Goal: Task Accomplishment & Management: Manage account settings

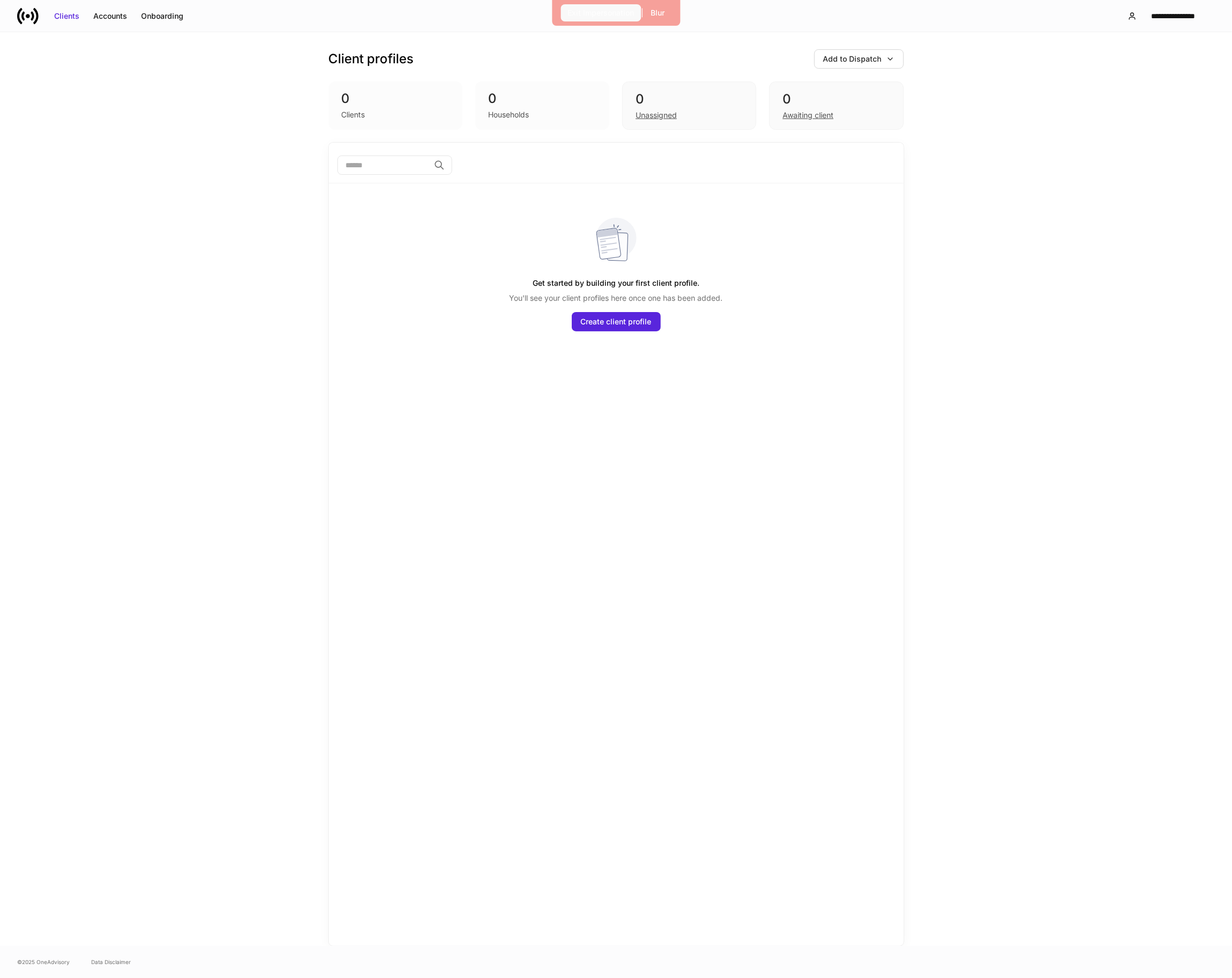
click at [567, 13] on div "Exit Impersonation" at bounding box center [600, 12] width 66 height 10
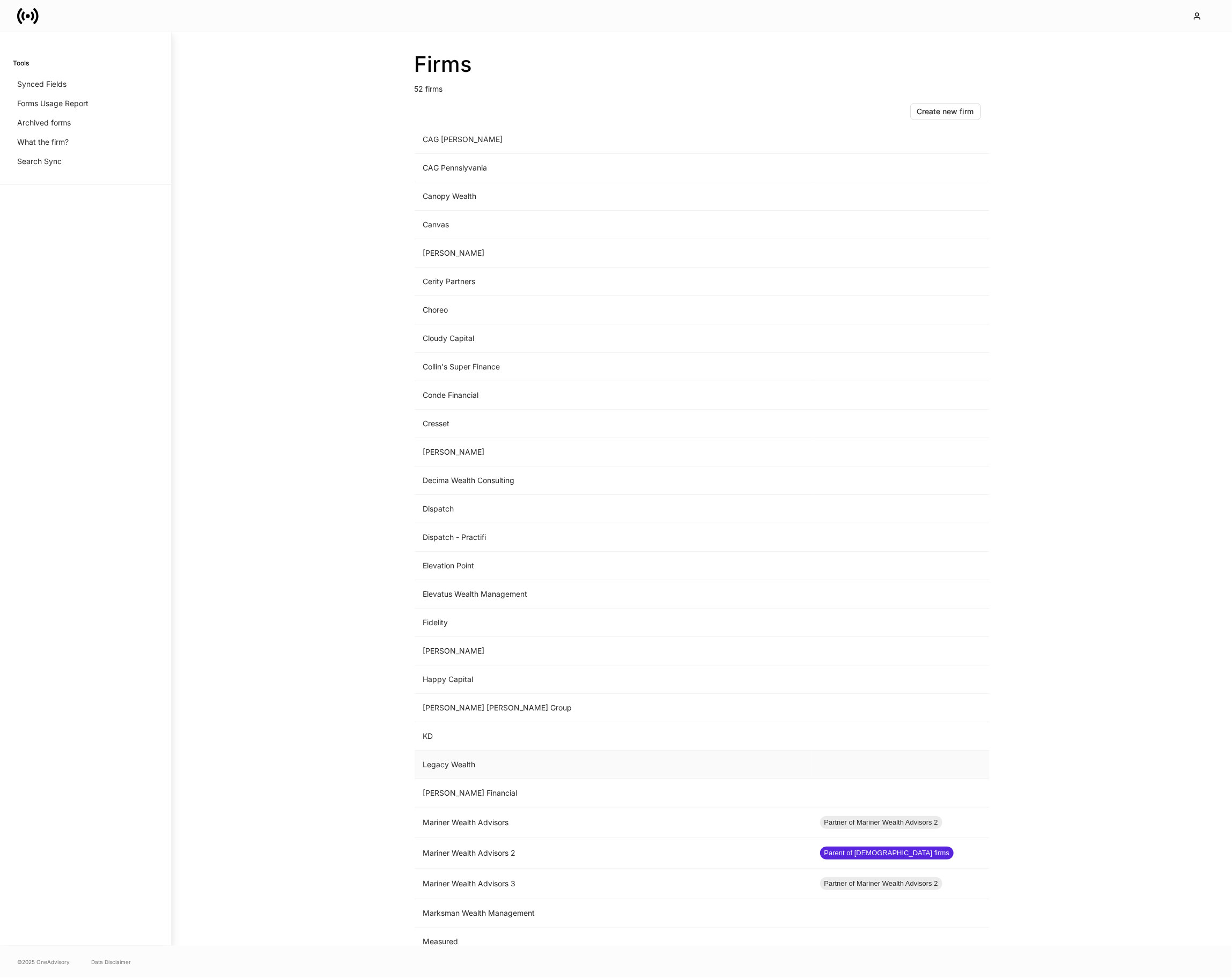
scroll to position [240, 0]
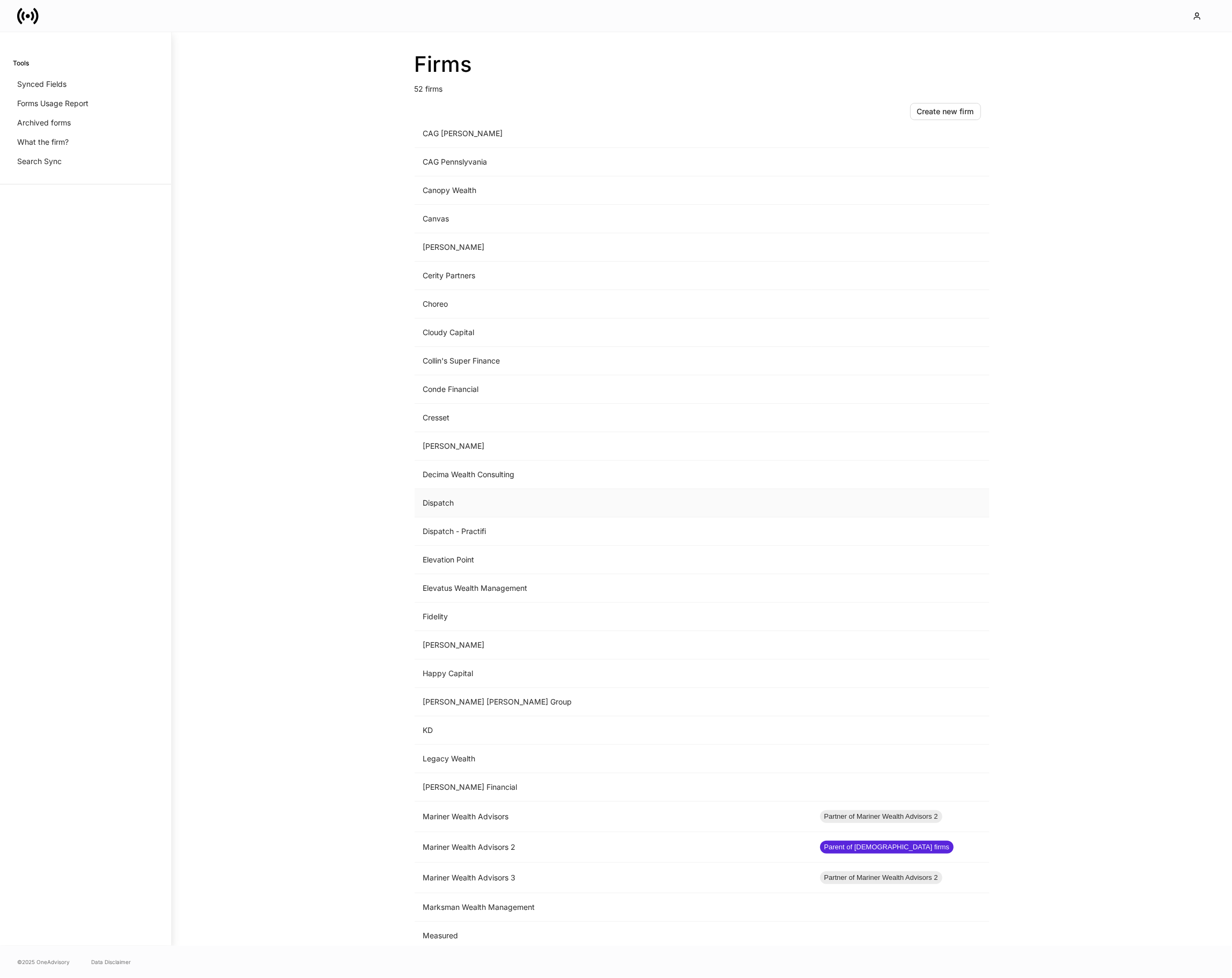
click at [565, 499] on td "Dispatch" at bounding box center [612, 503] width 397 height 28
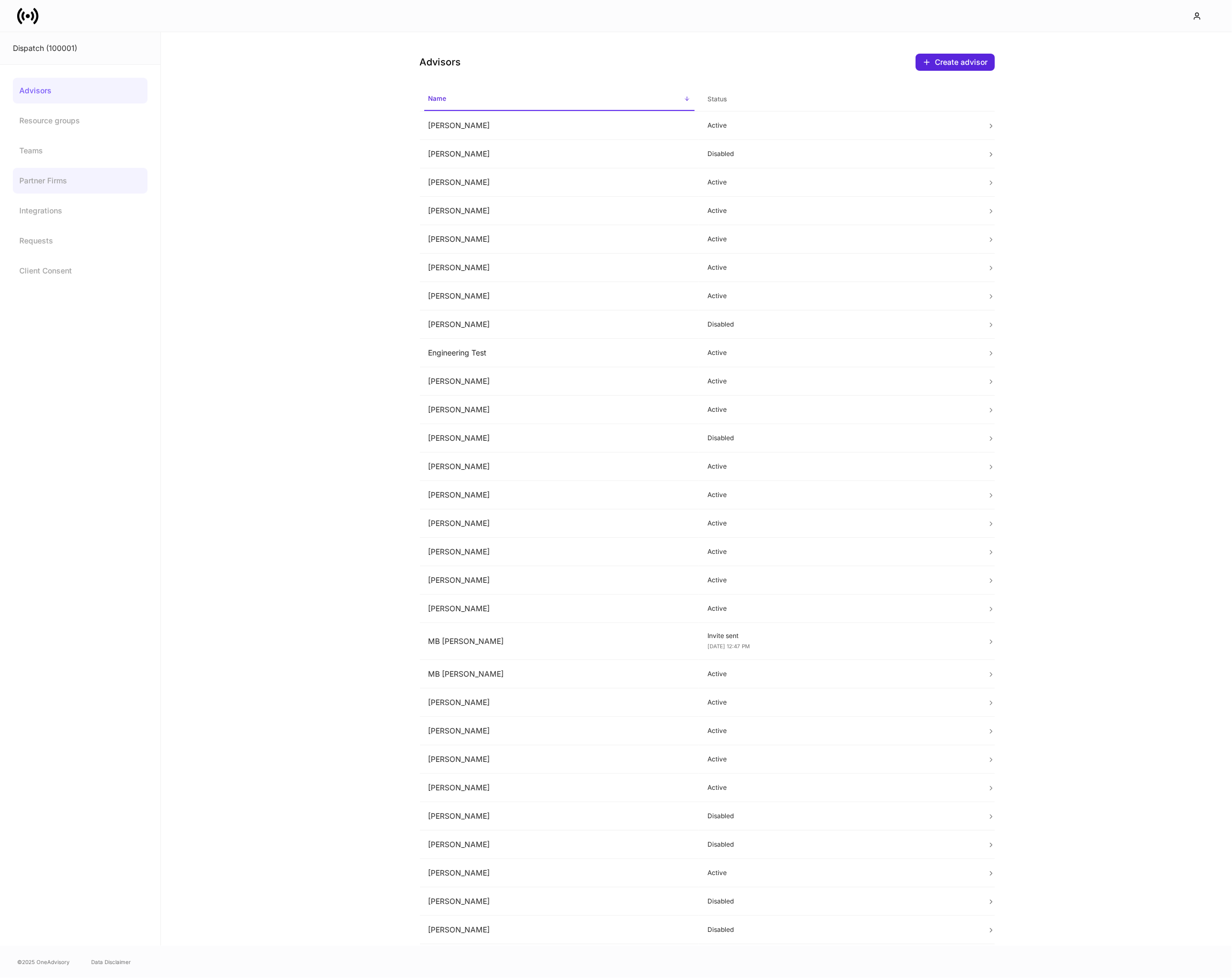
click at [70, 177] on link "Partner Firms" at bounding box center [80, 181] width 135 height 26
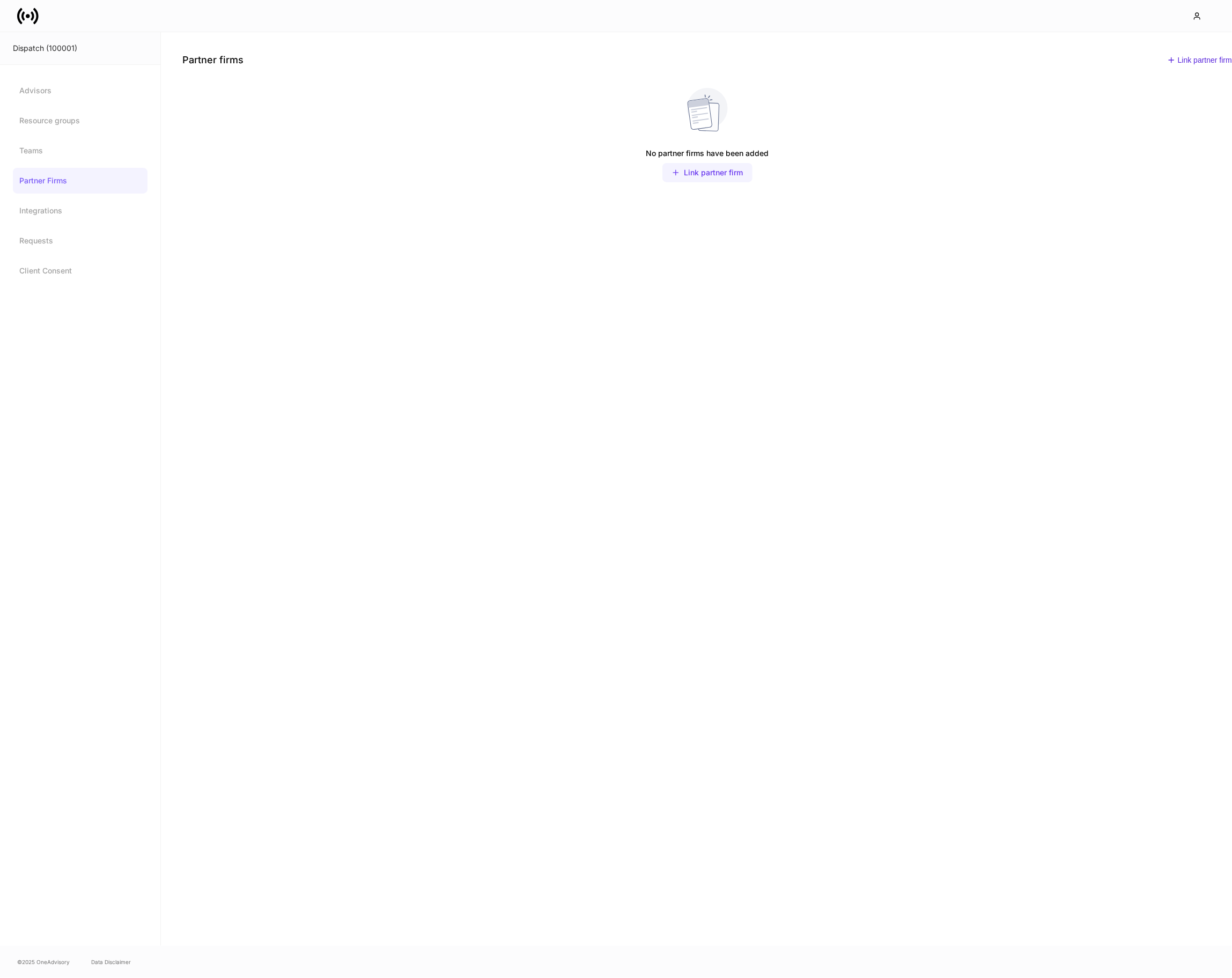
click at [675, 174] on icon "button" at bounding box center [675, 172] width 5 height 5
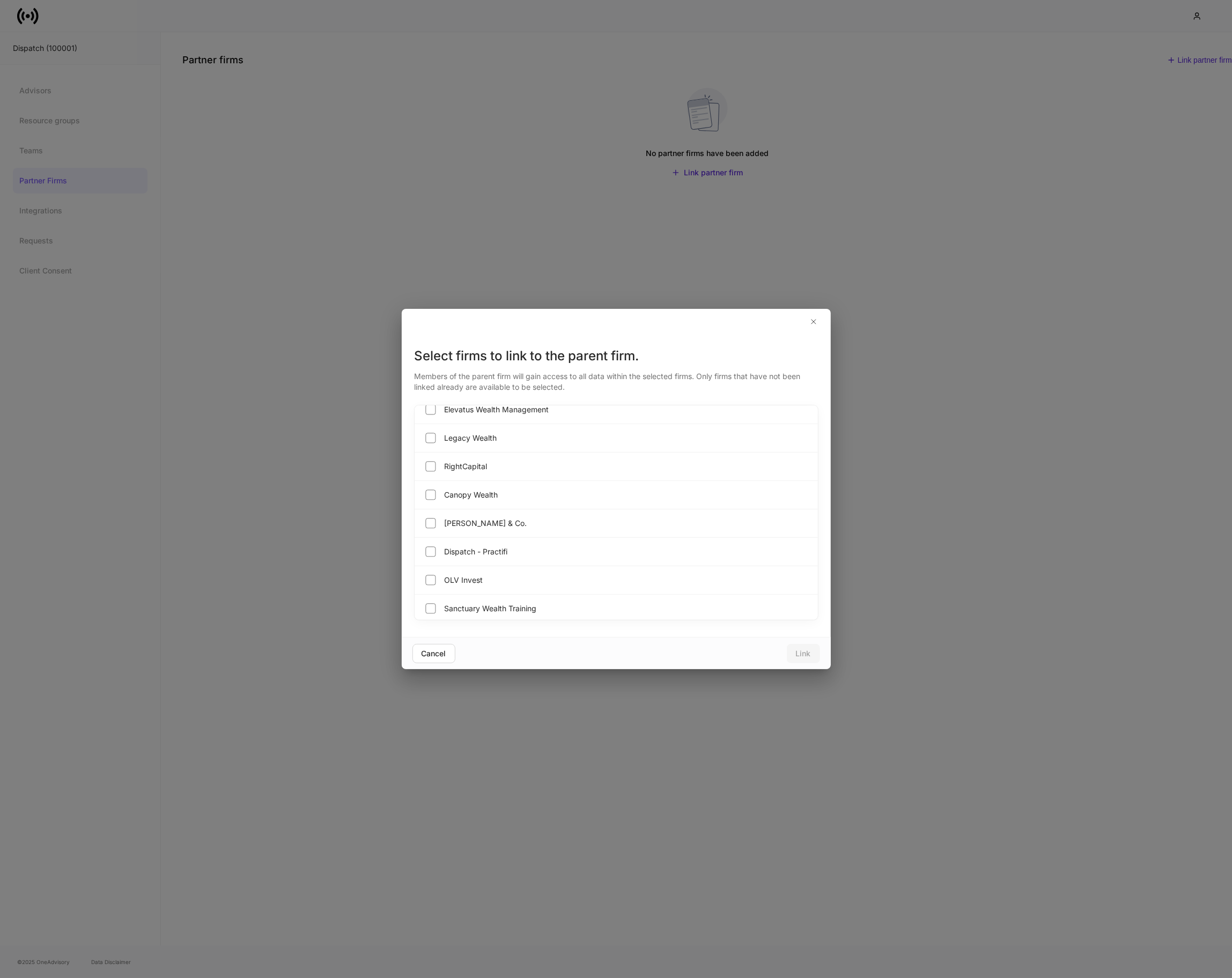
scroll to position [636, 0]
click at [544, 489] on div "Canopy Wealth" at bounding box center [615, 495] width 403 height 28
click at [543, 489] on div "Canopy Wealth" at bounding box center [615, 495] width 403 height 28
click at [502, 528] on div "[PERSON_NAME] & Co." at bounding box center [615, 523] width 403 height 28
click at [497, 500] on span "Canopy Wealth" at bounding box center [471, 494] width 53 height 10
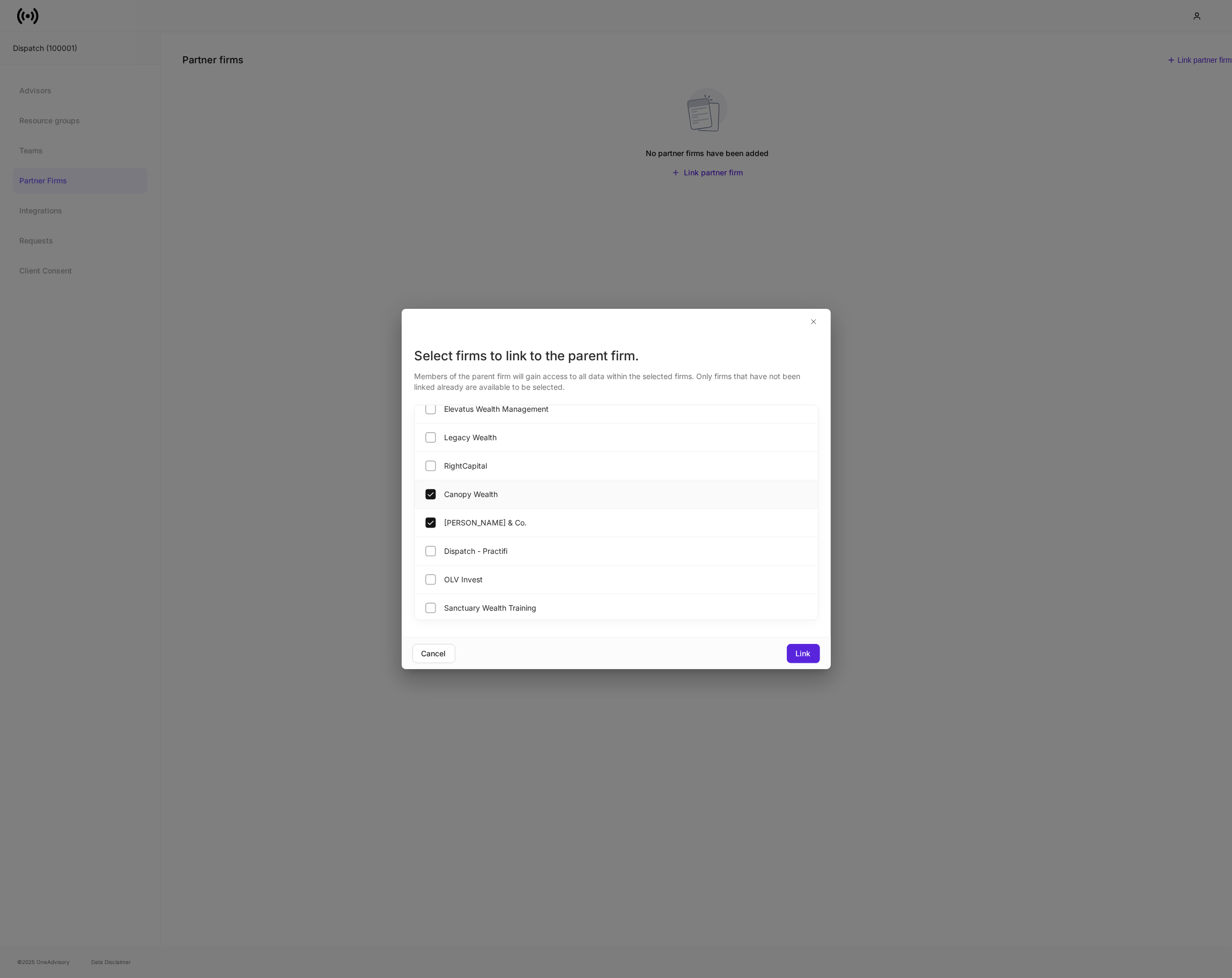
click at [497, 500] on span "Canopy Wealth" at bounding box center [471, 494] width 53 height 10
click at [481, 530] on label "[PERSON_NAME] & Co." at bounding box center [475, 523] width 104 height 15
click at [438, 653] on div "Cancel" at bounding box center [434, 654] width 24 height 10
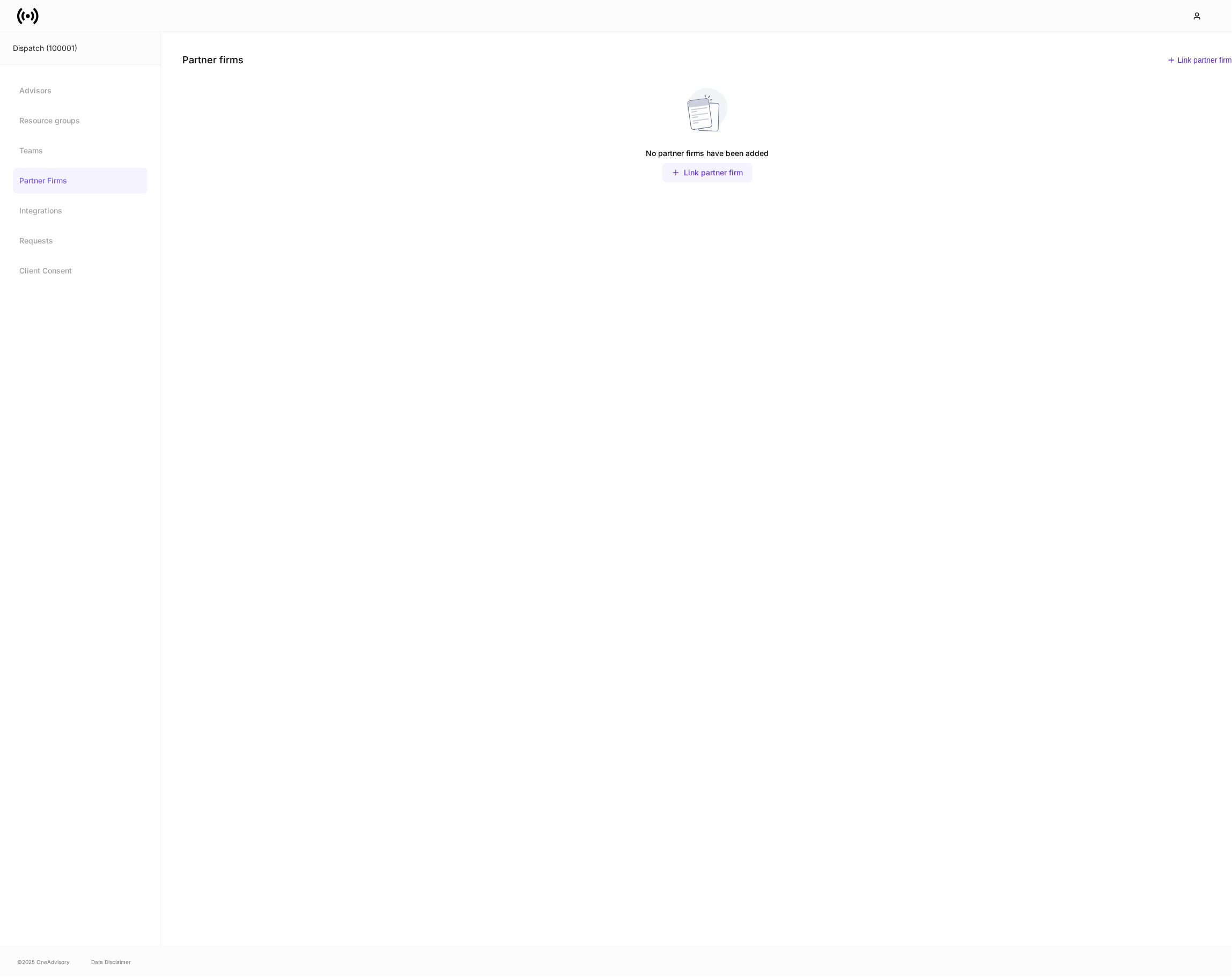
click at [684, 174] on div "Link partner firm" at bounding box center [713, 172] width 59 height 10
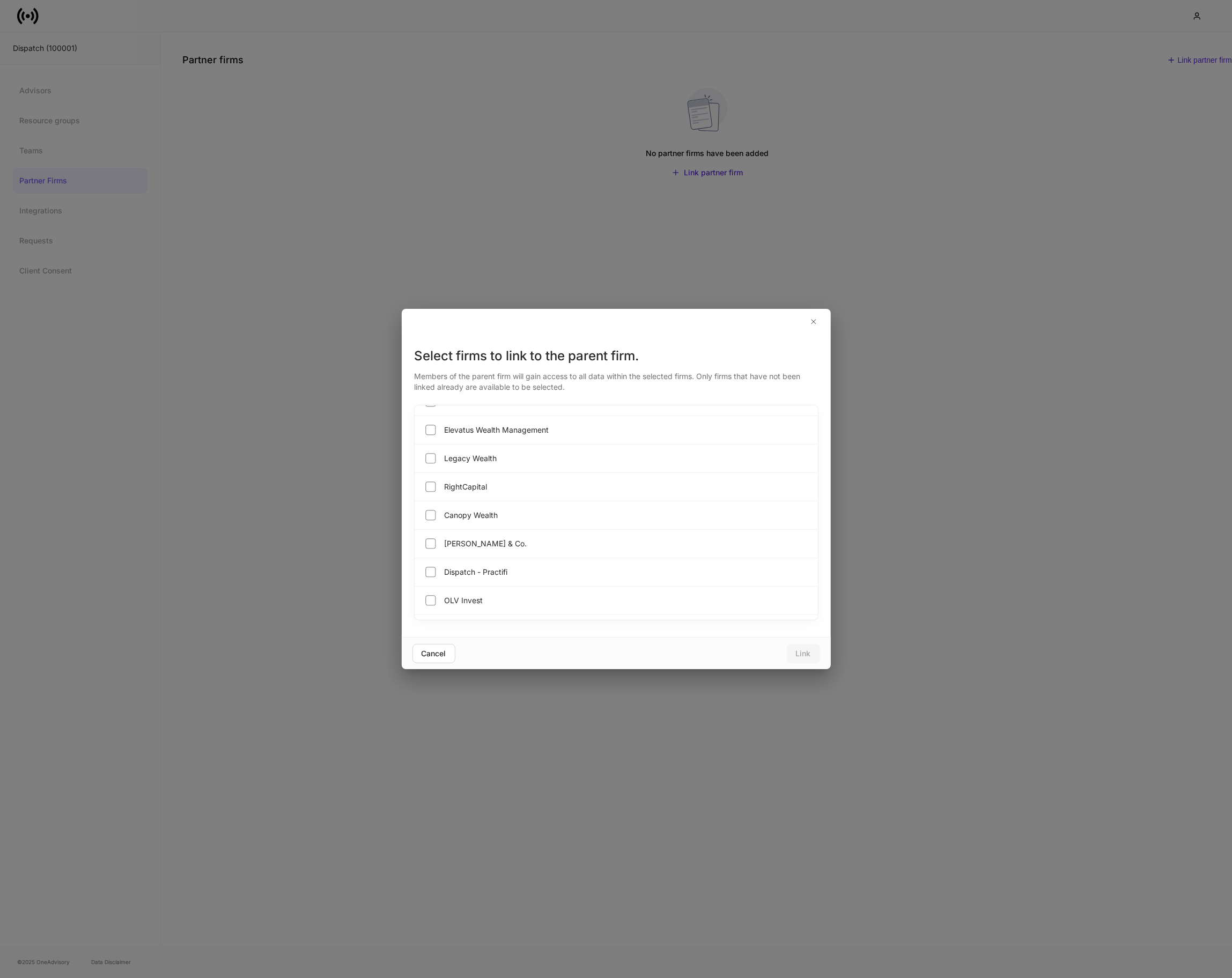
scroll to position [617, 0]
click at [534, 573] on div "Dispatch - Practifi" at bounding box center [615, 570] width 403 height 28
click at [792, 653] on button "Link" at bounding box center [804, 654] width 34 height 20
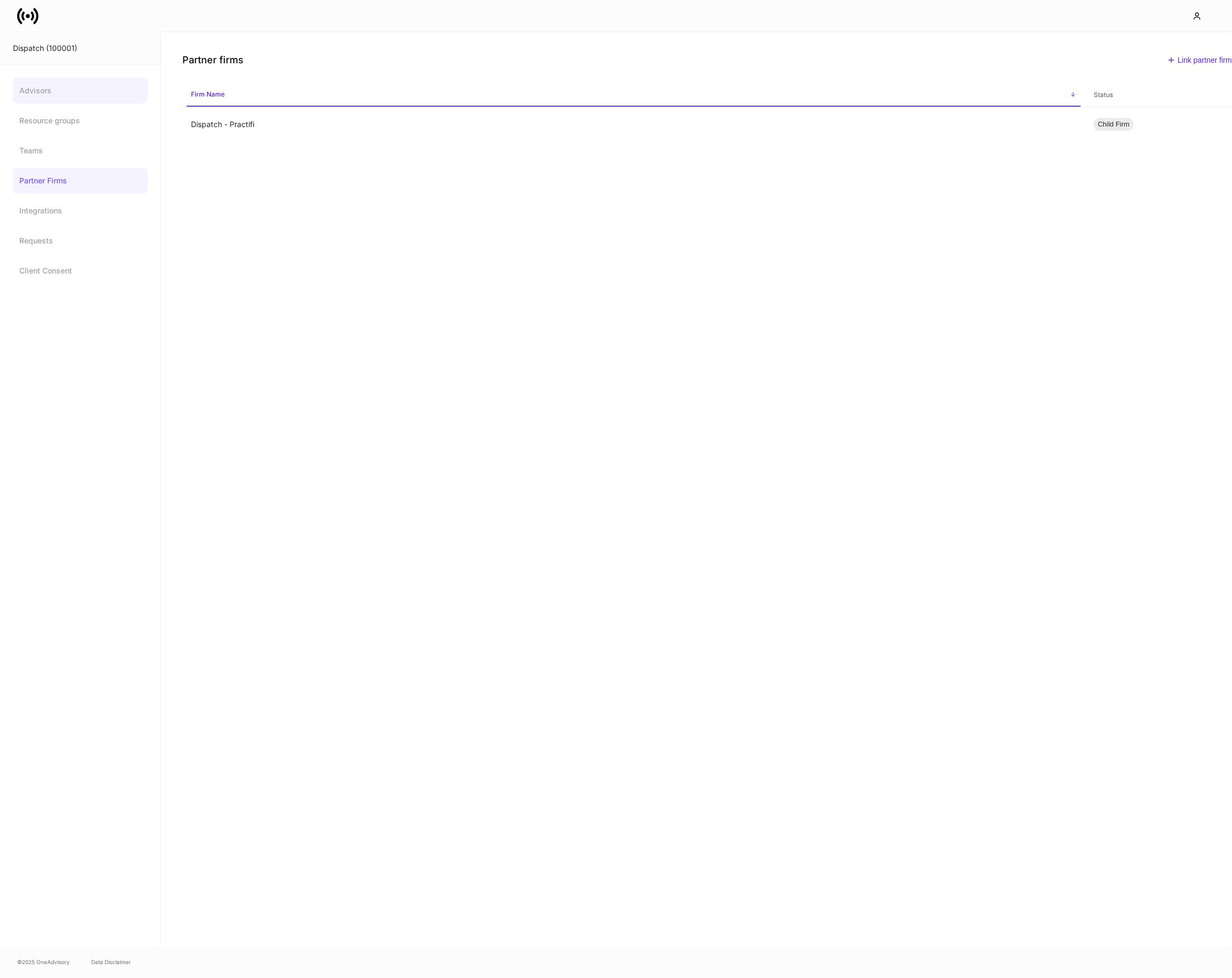
click at [83, 93] on link "Advisors" at bounding box center [80, 91] width 135 height 26
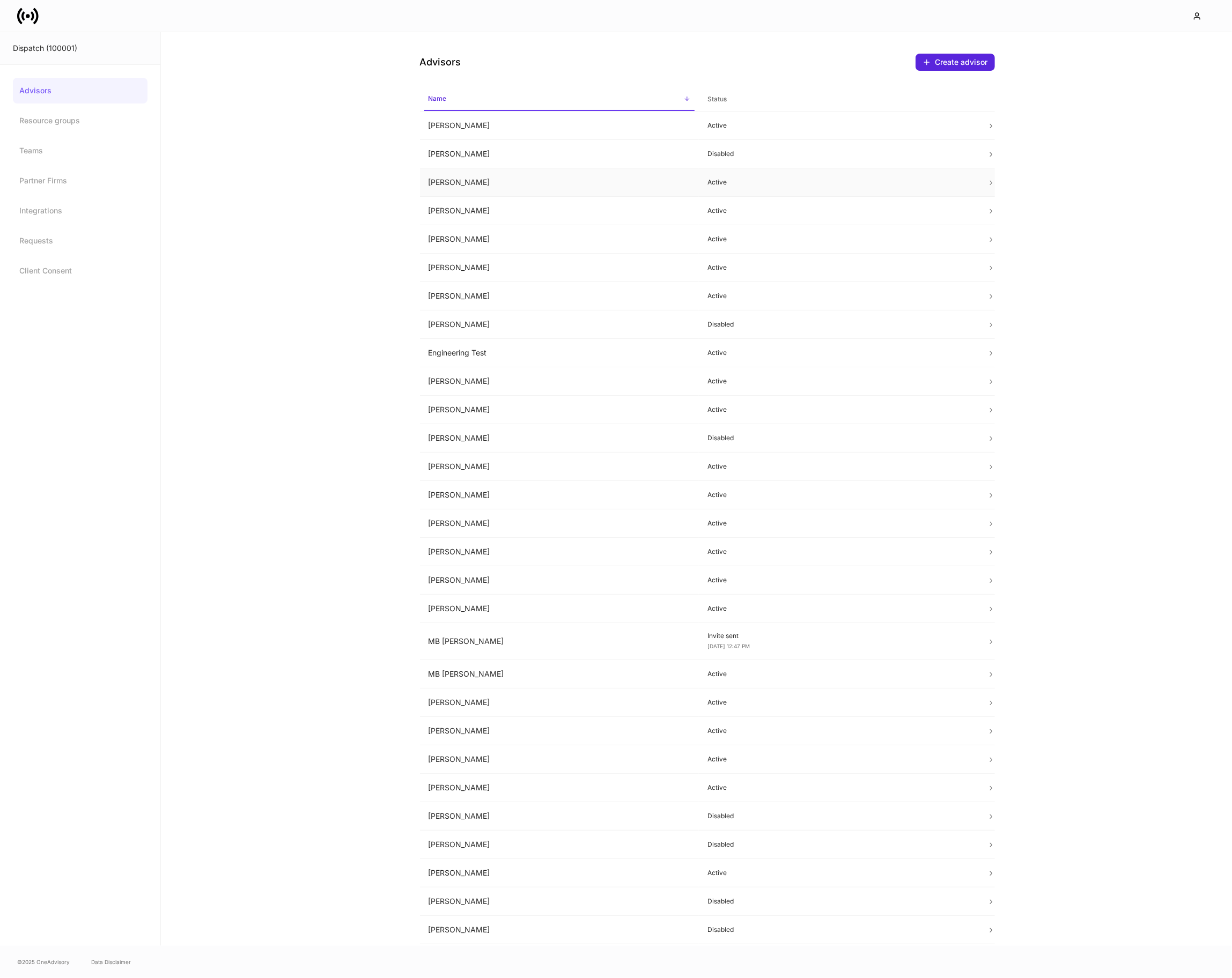
click at [491, 180] on td "[PERSON_NAME]" at bounding box center [559, 182] width 279 height 28
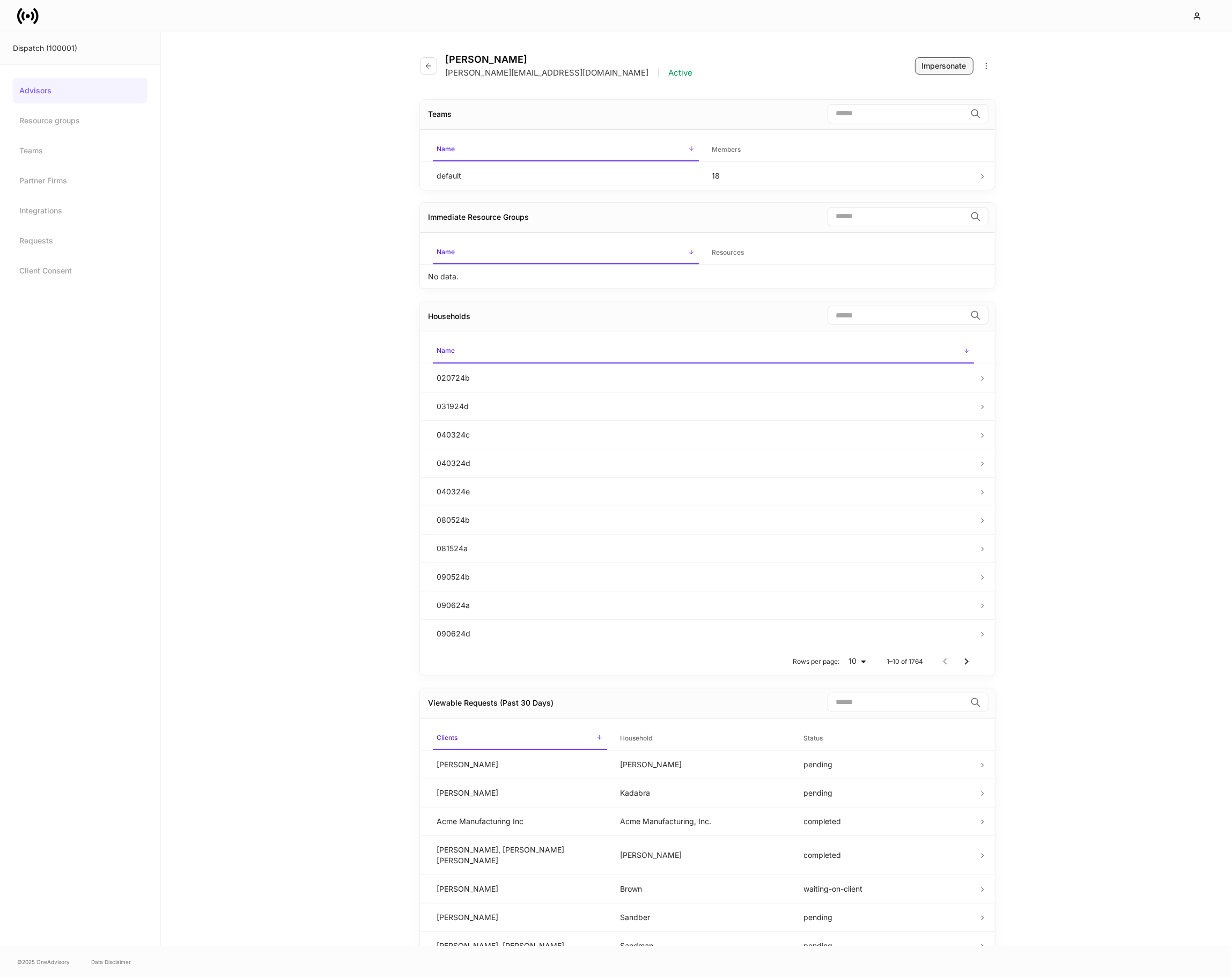
click at [948, 67] on div "Impersonate" at bounding box center [944, 65] width 45 height 10
click at [311, 95] on div "[PERSON_NAME] [PERSON_NAME][EMAIL_ADDRESS][DOMAIN_NAME] | Active Impersonate Te…" at bounding box center [696, 489] width 1071 height 914
